Goal: Task Accomplishment & Management: Manage account settings

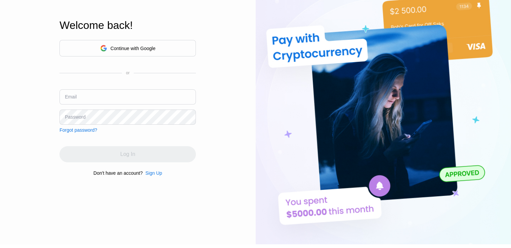
scroll to position [28, 0]
click at [159, 46] on div "Continue with Google" at bounding box center [127, 48] width 136 height 16
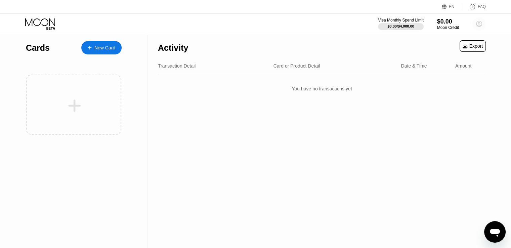
click at [480, 25] on circle at bounding box center [479, 23] width 13 height 13
